Goal: Find specific page/section: Find specific page/section

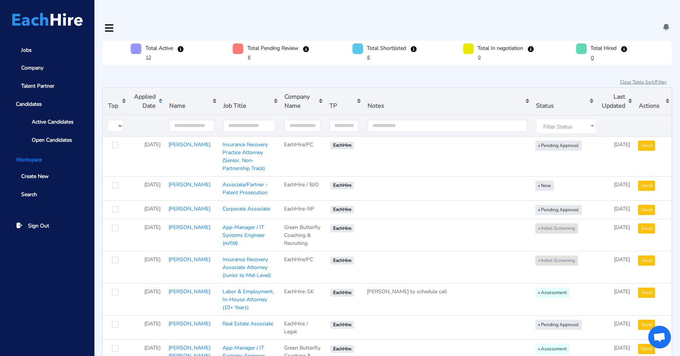
click at [151, 88] on button "Sort table by Applied Date in descending order" at bounding box center [146, 101] width 37 height 27
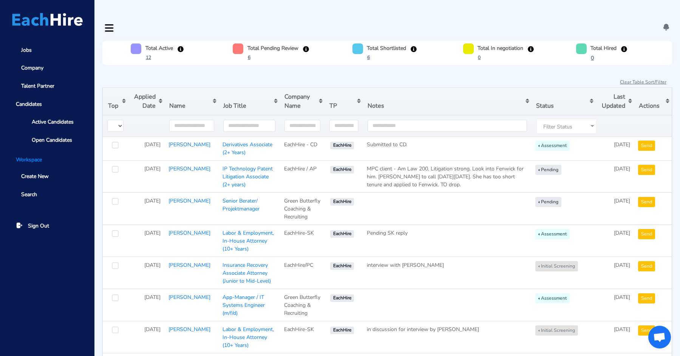
click at [151, 88] on button "Sort table by Applied Date in descending order" at bounding box center [146, 101] width 37 height 27
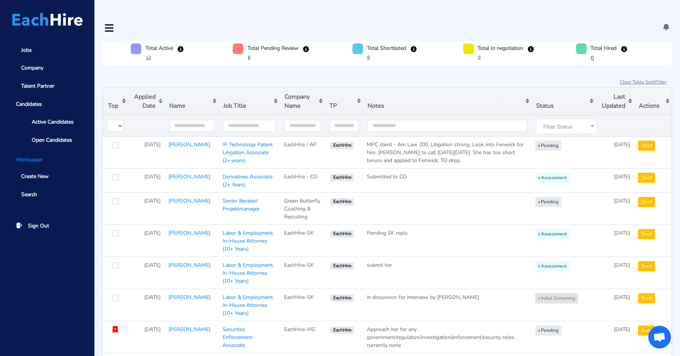
click at [151, 88] on button "Sort table by Applied Date in ascending order" at bounding box center [146, 101] width 37 height 27
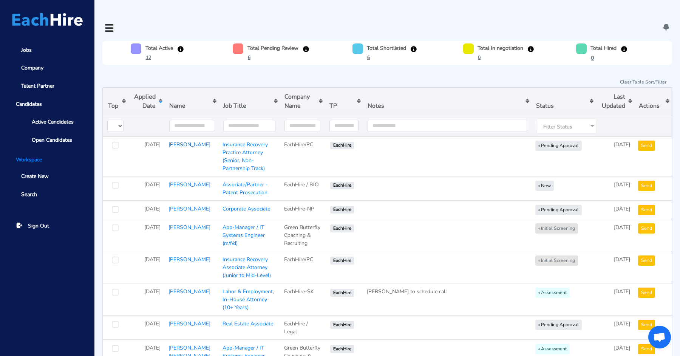
click at [180, 141] on link "Virgil Hale" at bounding box center [190, 144] width 42 height 7
